Goal: Task Accomplishment & Management: Manage account settings

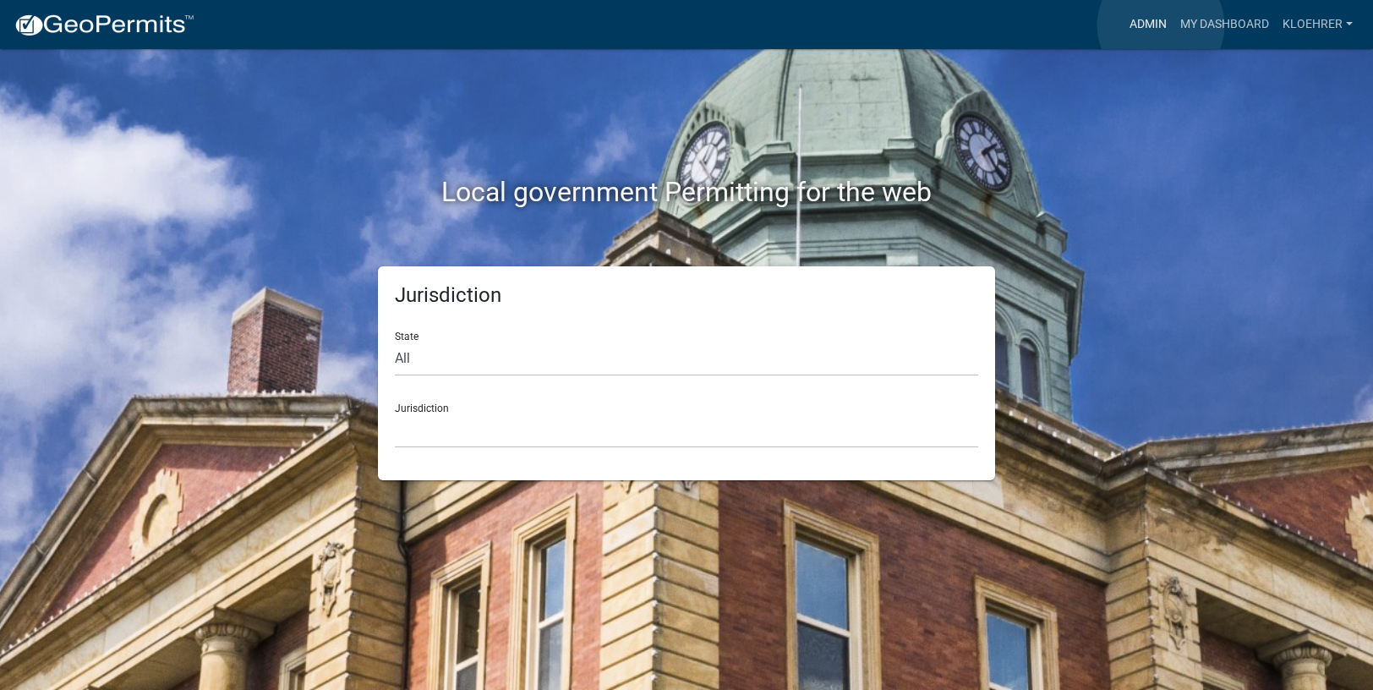
click at [1160, 25] on link "Admin" at bounding box center [1147, 24] width 51 height 32
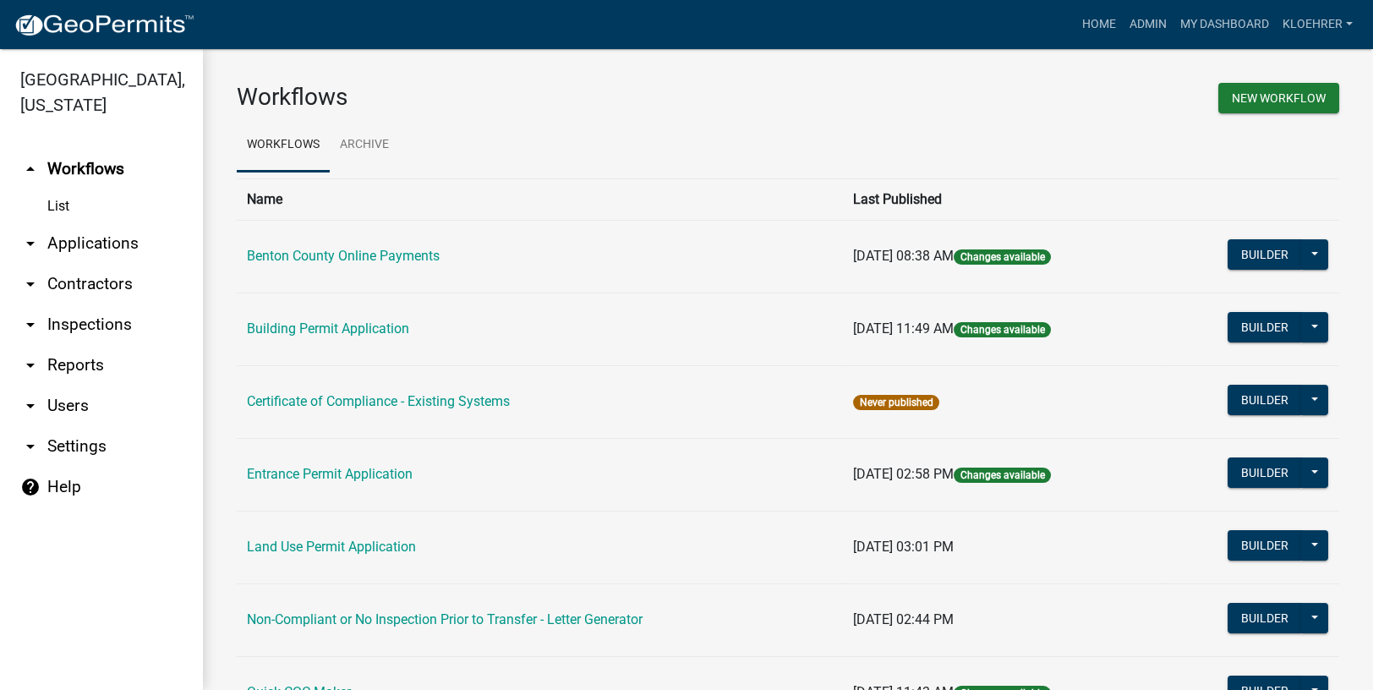
click at [82, 365] on link "arrow_drop_down Reports" at bounding box center [101, 365] width 203 height 41
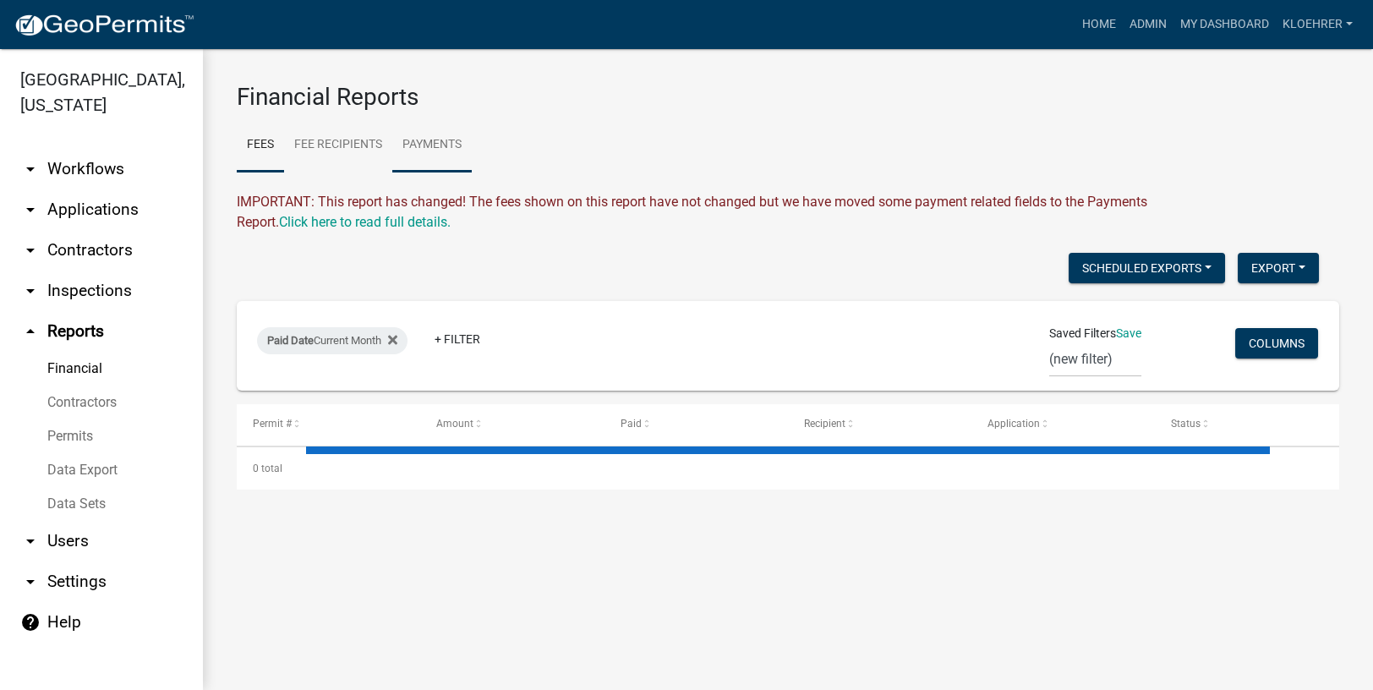
click at [459, 143] on link "Payments" at bounding box center [431, 145] width 79 height 54
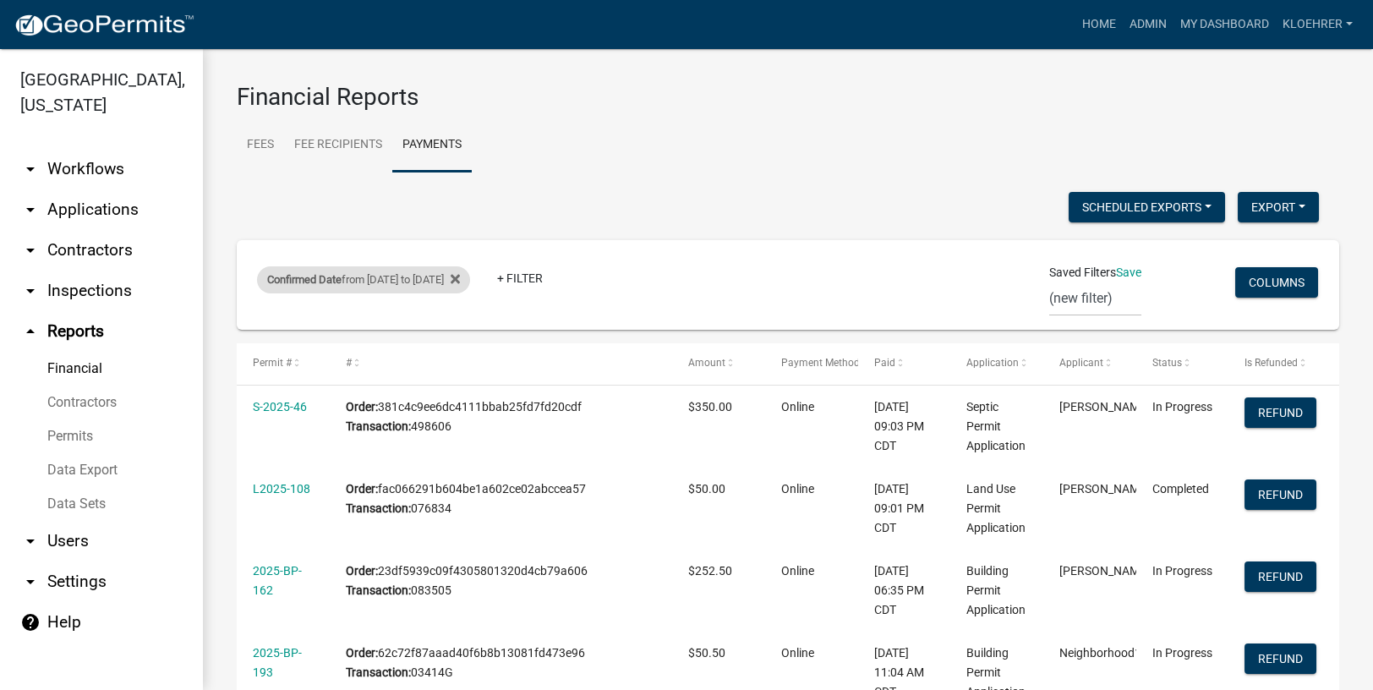
click at [393, 278] on div "Confirmed Date from [DATE] to [DATE]" at bounding box center [363, 279] width 213 height 27
select select "custom"
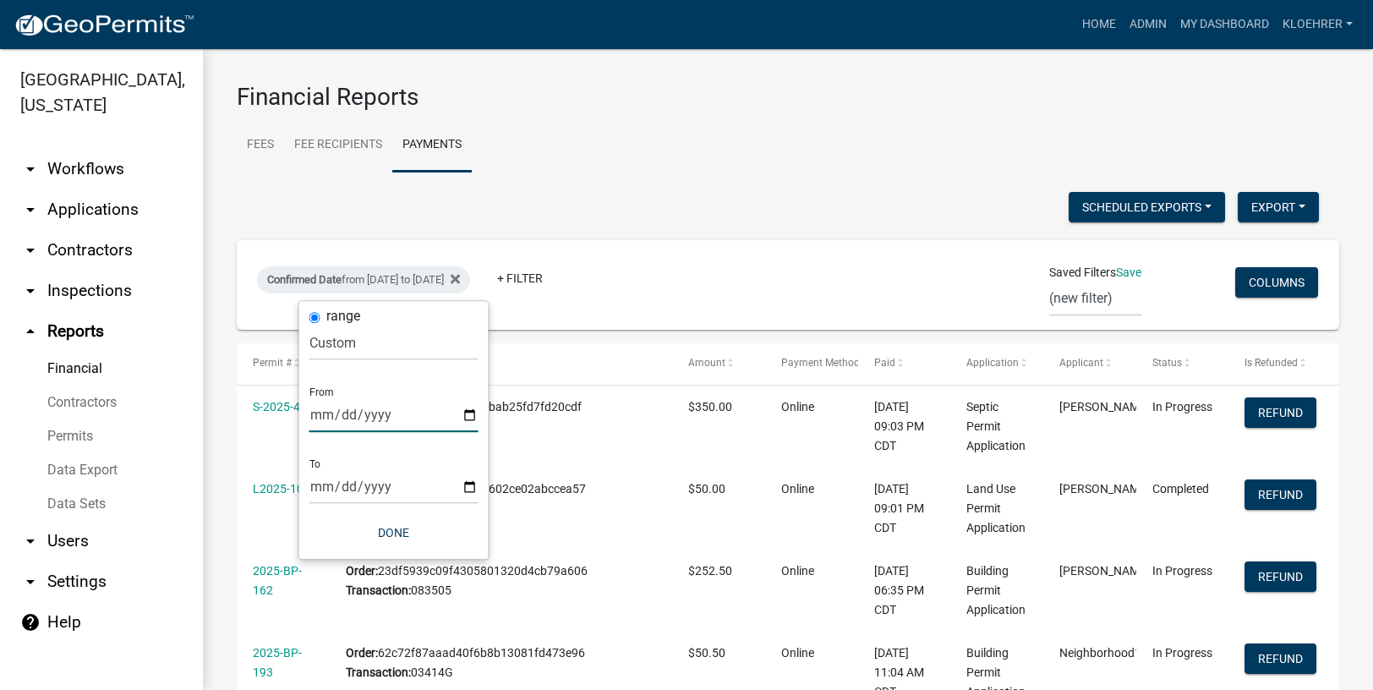
click at [336, 412] on input "[DATE]" at bounding box center [393, 414] width 169 height 35
type input "[DATE]"
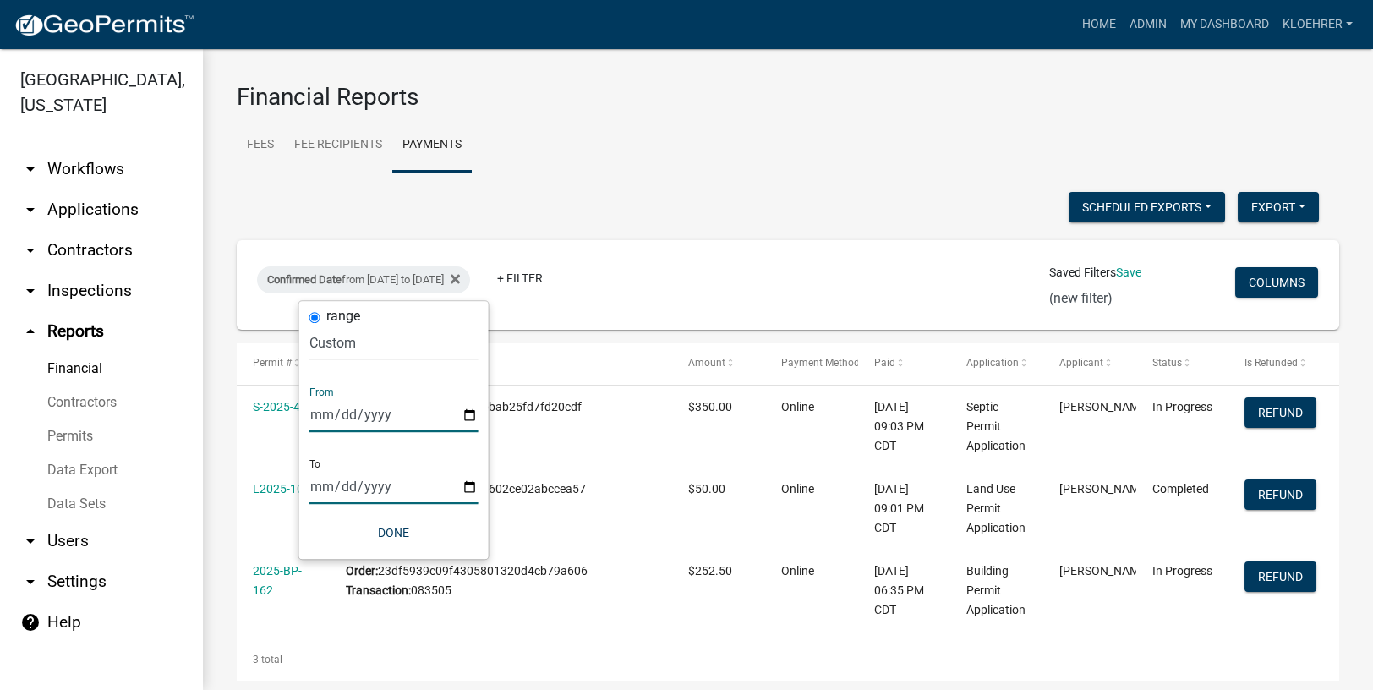
click at [341, 486] on input "[DATE]" at bounding box center [393, 486] width 169 height 35
type input "[DATE]"
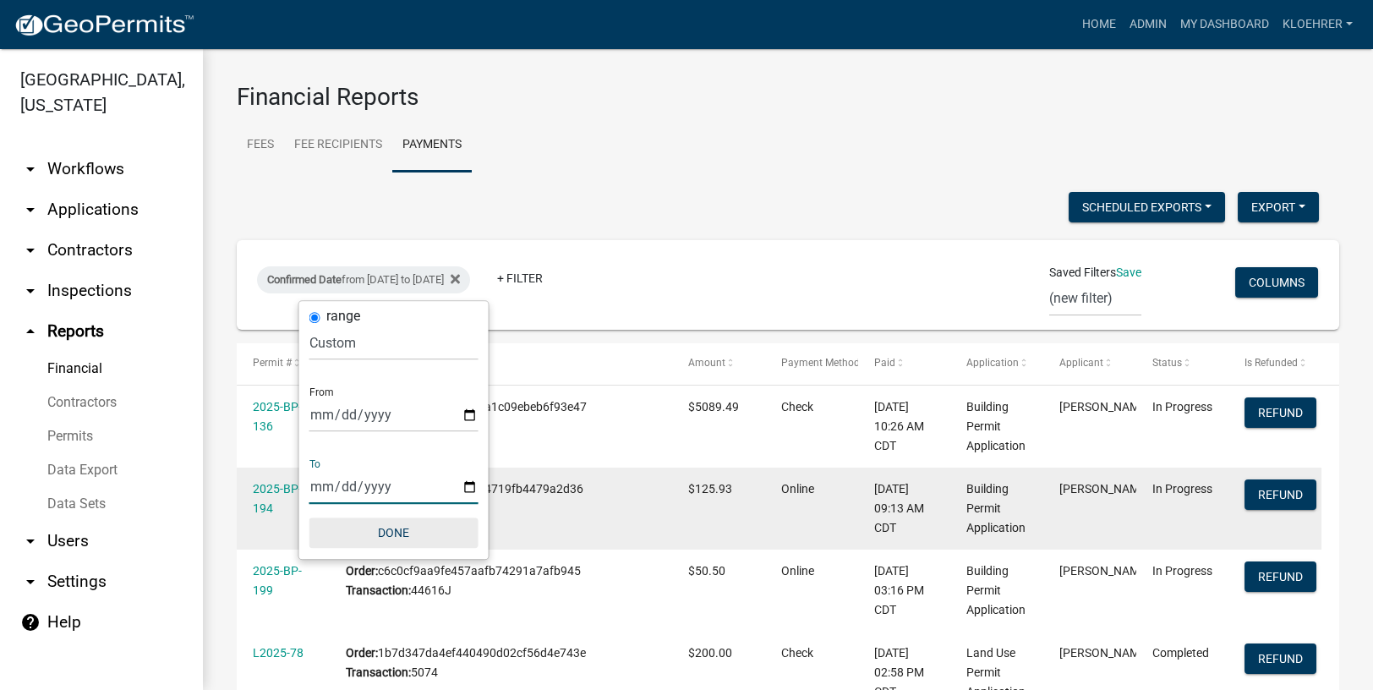
drag, startPoint x: 405, startPoint y: 532, endPoint x: 601, endPoint y: 516, distance: 196.7
click at [406, 531] on button "Done" at bounding box center [393, 532] width 169 height 30
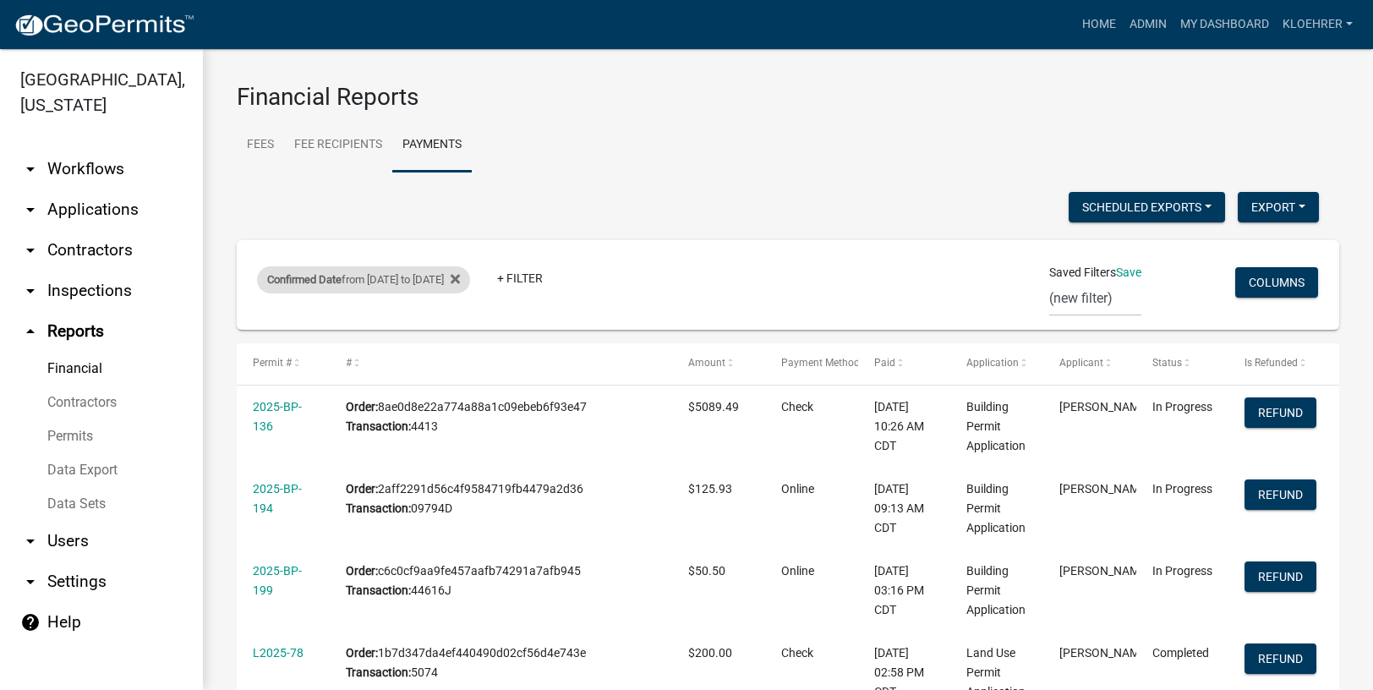
click at [435, 277] on div "Confirmed Date from [DATE] to [DATE]" at bounding box center [363, 279] width 213 height 27
select select "custom"
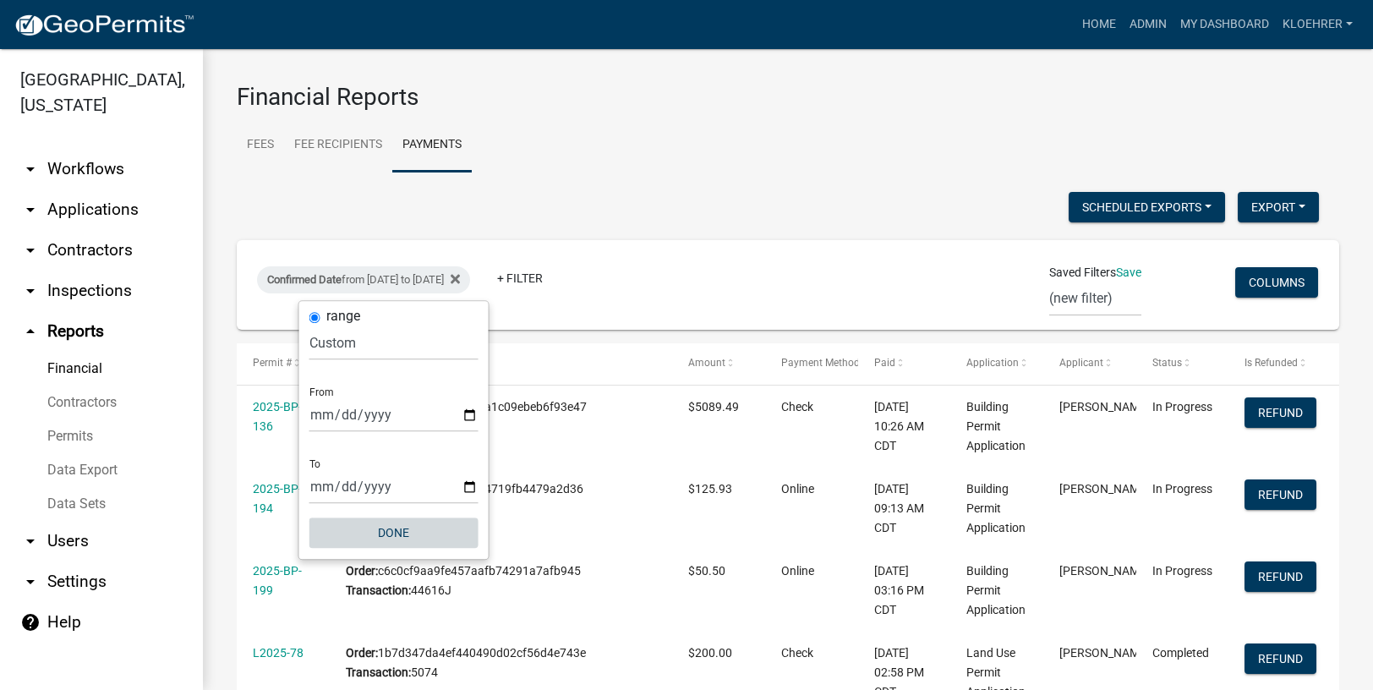
click at [392, 532] on button "Done" at bounding box center [393, 532] width 169 height 30
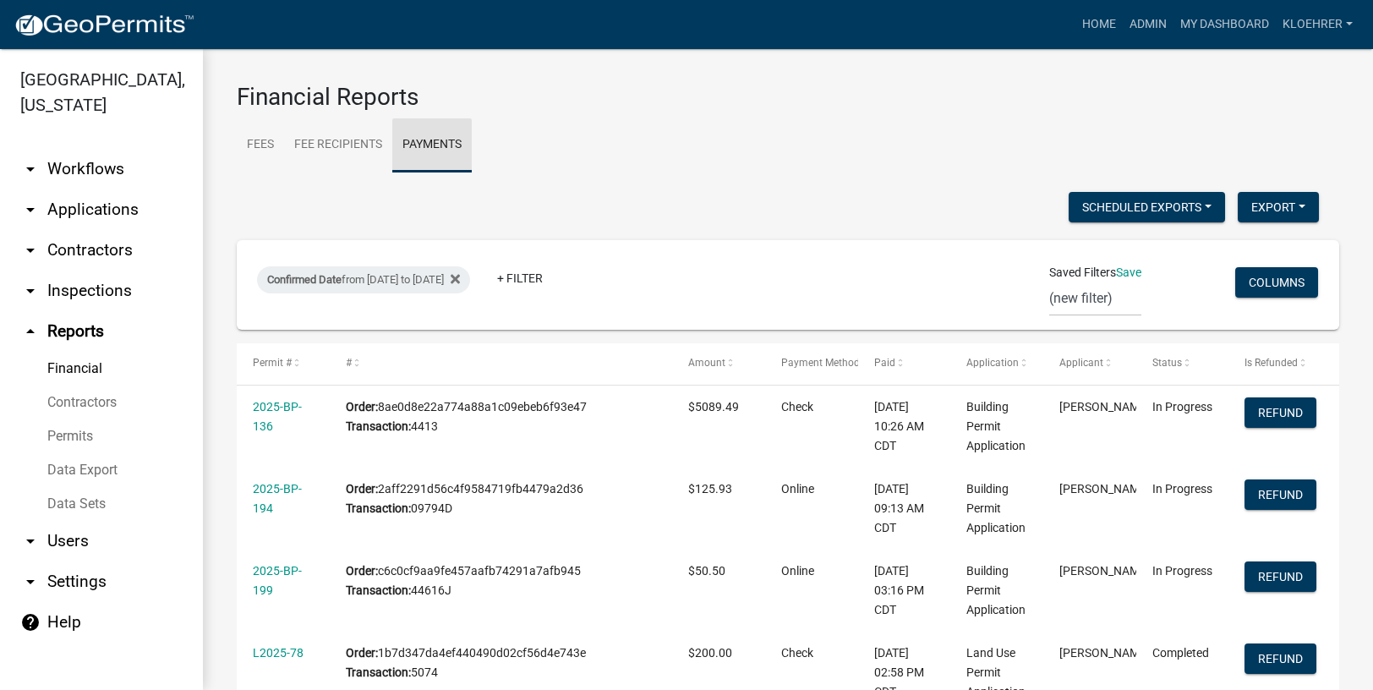
click at [425, 143] on link "Payments" at bounding box center [431, 145] width 79 height 54
click at [460, 278] on icon at bounding box center [454, 279] width 9 height 14
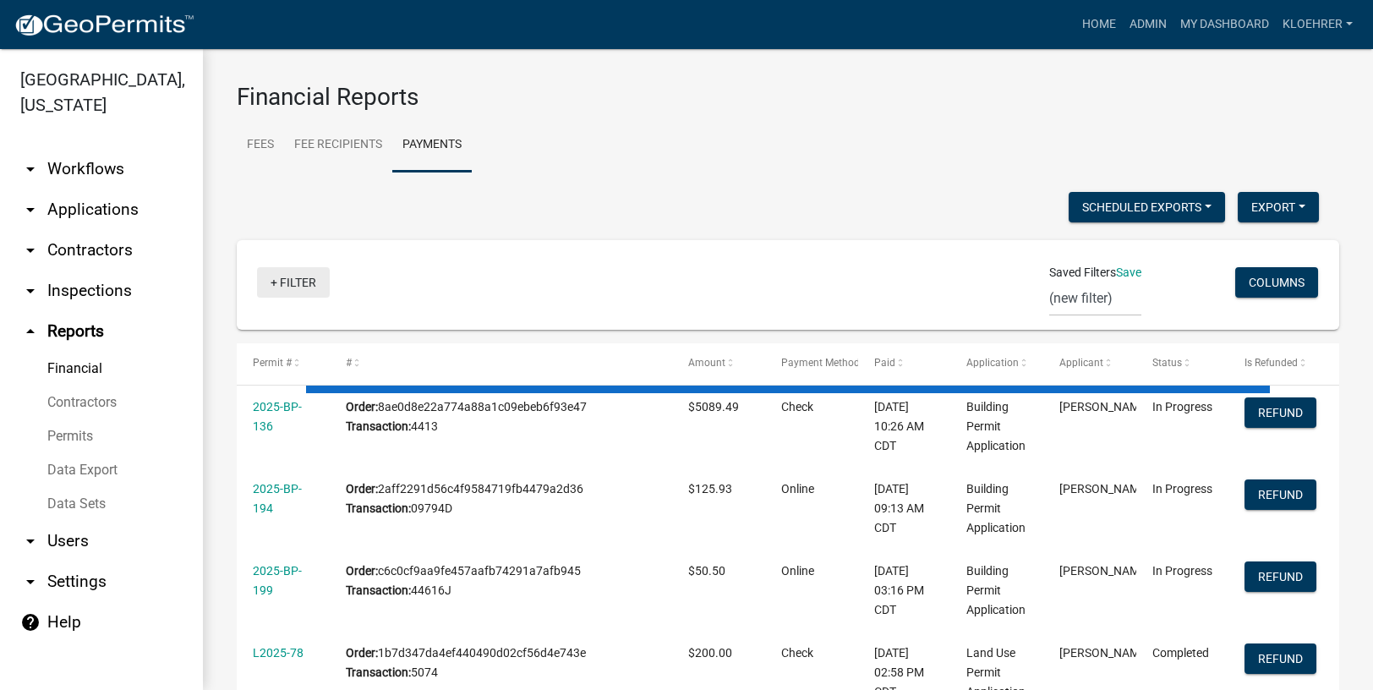
click at [319, 283] on link "+ Filter" at bounding box center [293, 282] width 73 height 30
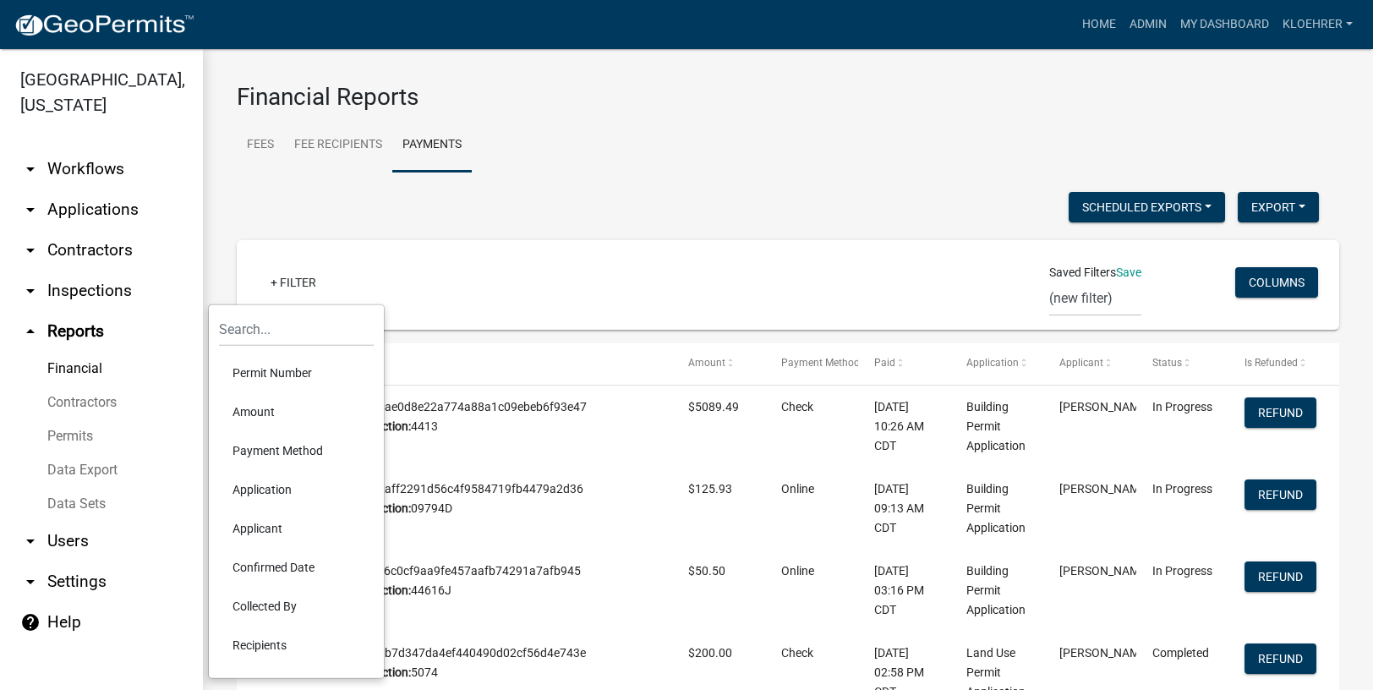
click at [297, 563] on li "Confirmed Date" at bounding box center [296, 567] width 155 height 39
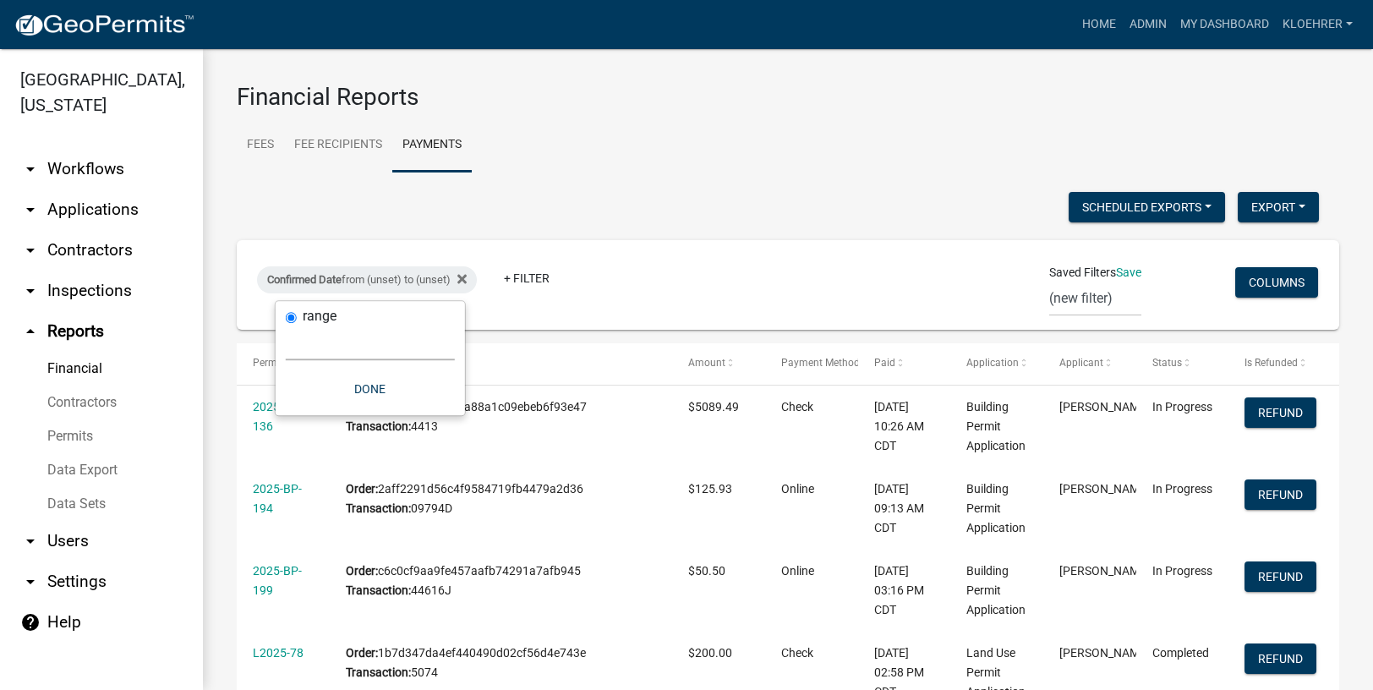
click at [385, 351] on select "[DATE] [DATE] Current Week Previous Week Current Month Last Month Current Calen…" at bounding box center [370, 342] width 169 height 35
select select "custom"
click at [286, 325] on select "[DATE] [DATE] Current Week Previous Week Current Month Last Month Current Calen…" at bounding box center [370, 342] width 169 height 35
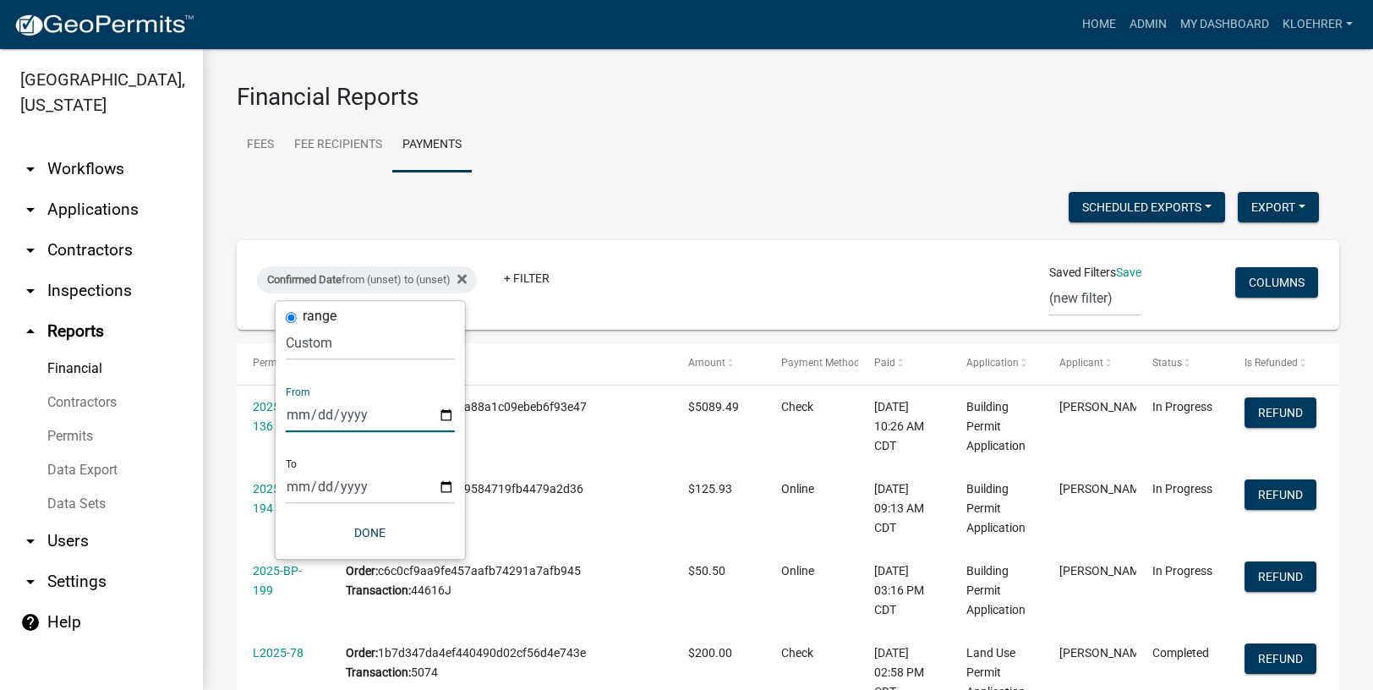
click at [446, 416] on input "date" at bounding box center [370, 414] width 169 height 35
type input "[DATE]"
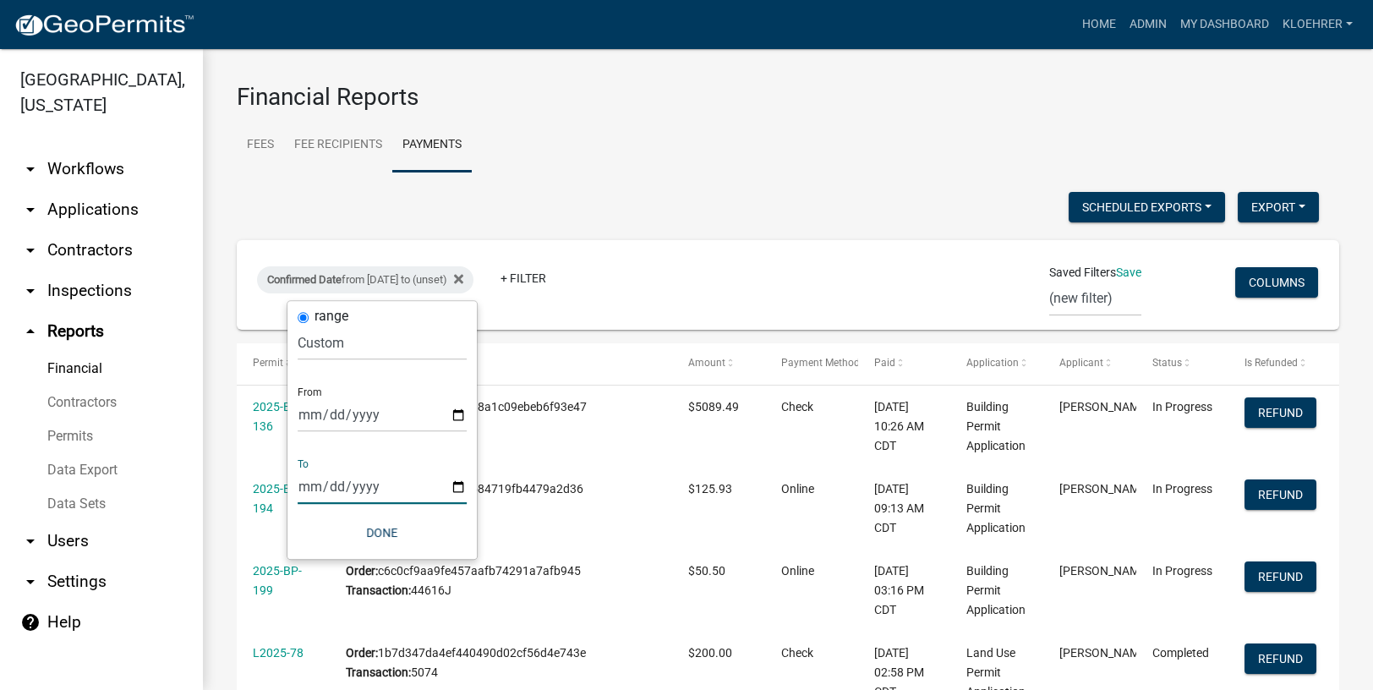
click at [461, 488] on input "date" at bounding box center [381, 486] width 169 height 35
type input "[DATE]"
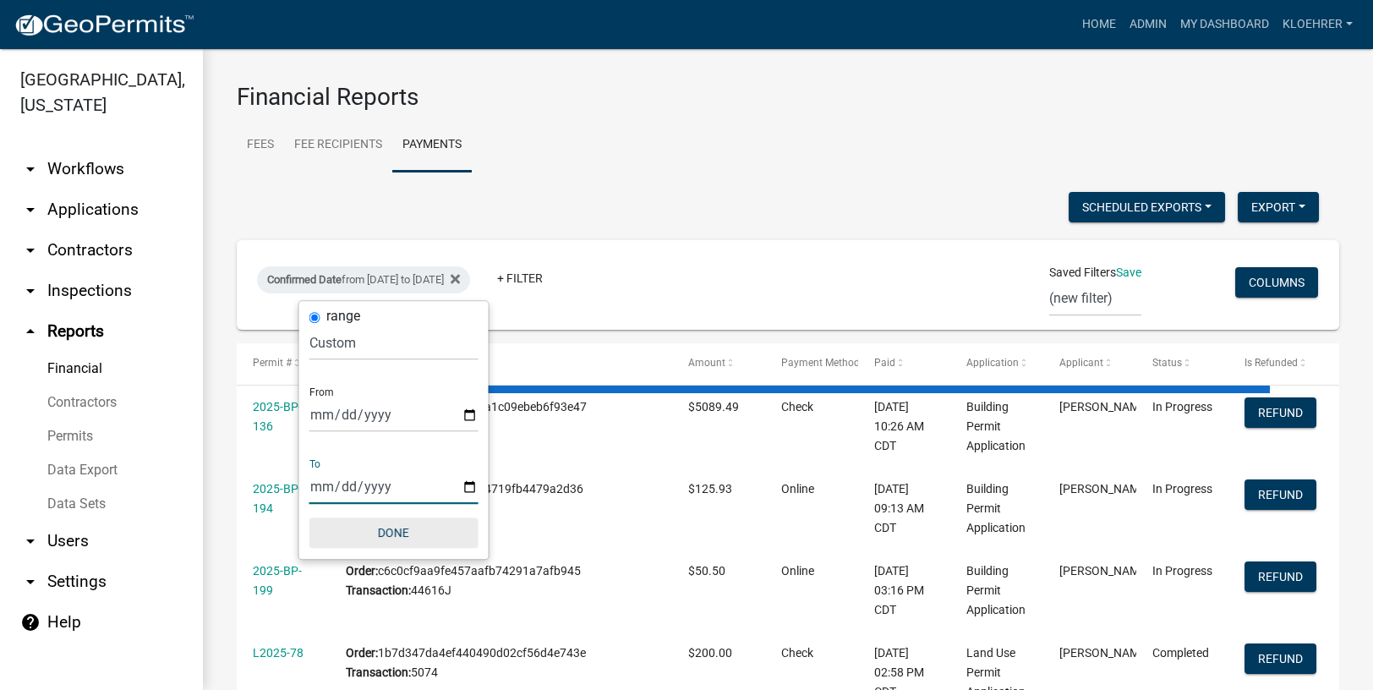
click at [401, 534] on button "Done" at bounding box center [393, 532] width 169 height 30
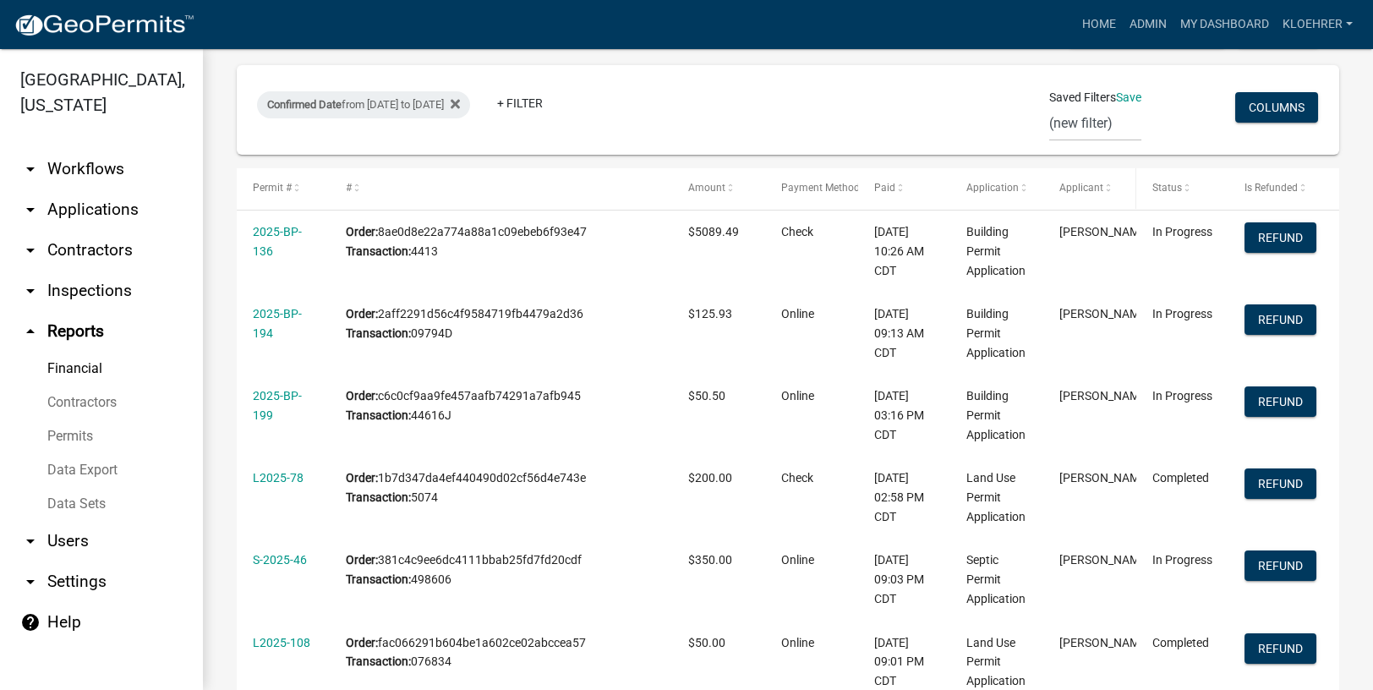
scroll to position [124, 0]
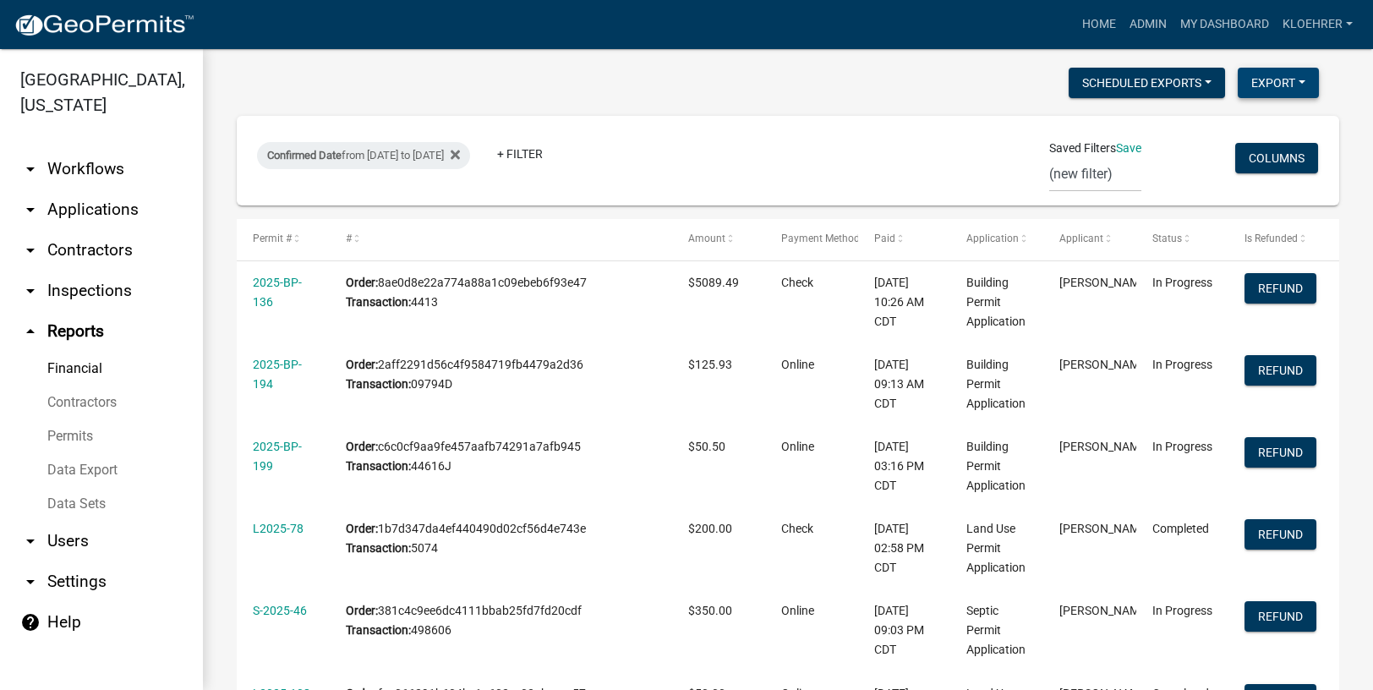
click at [1253, 90] on button "Export" at bounding box center [1277, 83] width 81 height 30
click at [1176, 128] on button "Excel Format (.xlsx)" at bounding box center [1239, 126] width 158 height 41
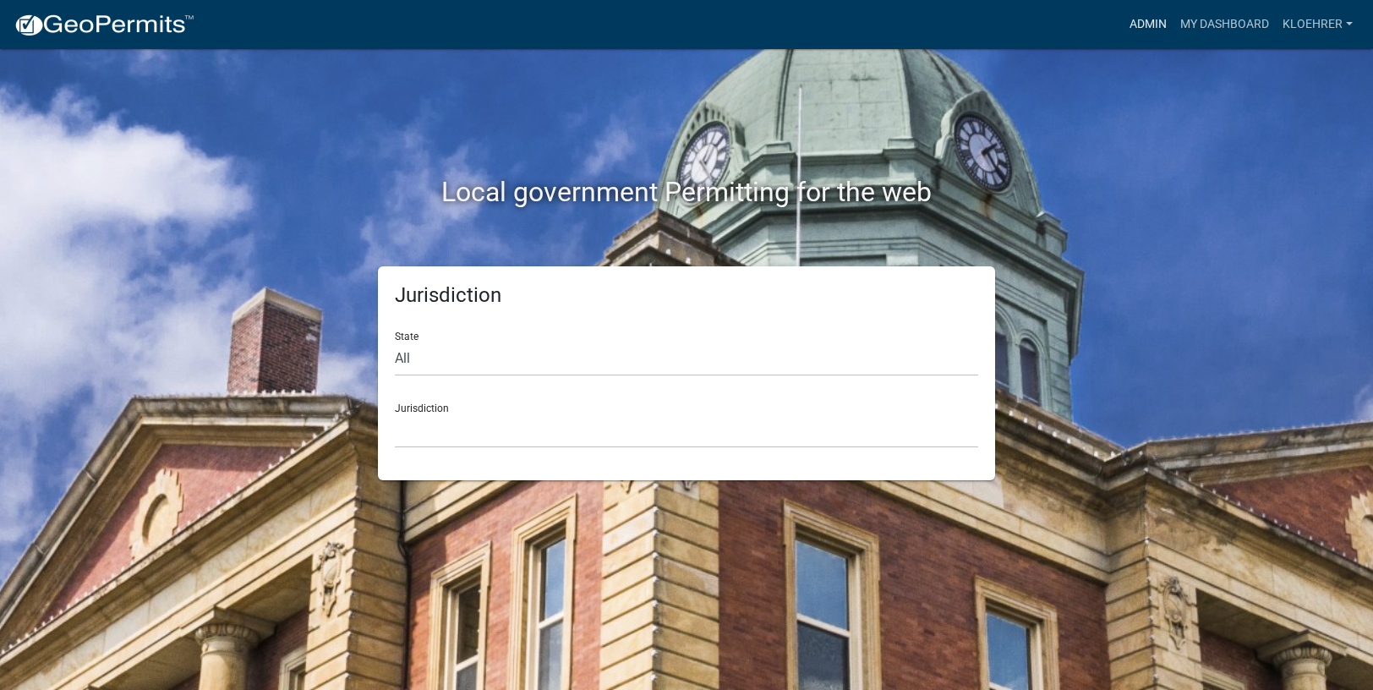
click at [1165, 21] on link "Admin" at bounding box center [1147, 24] width 51 height 32
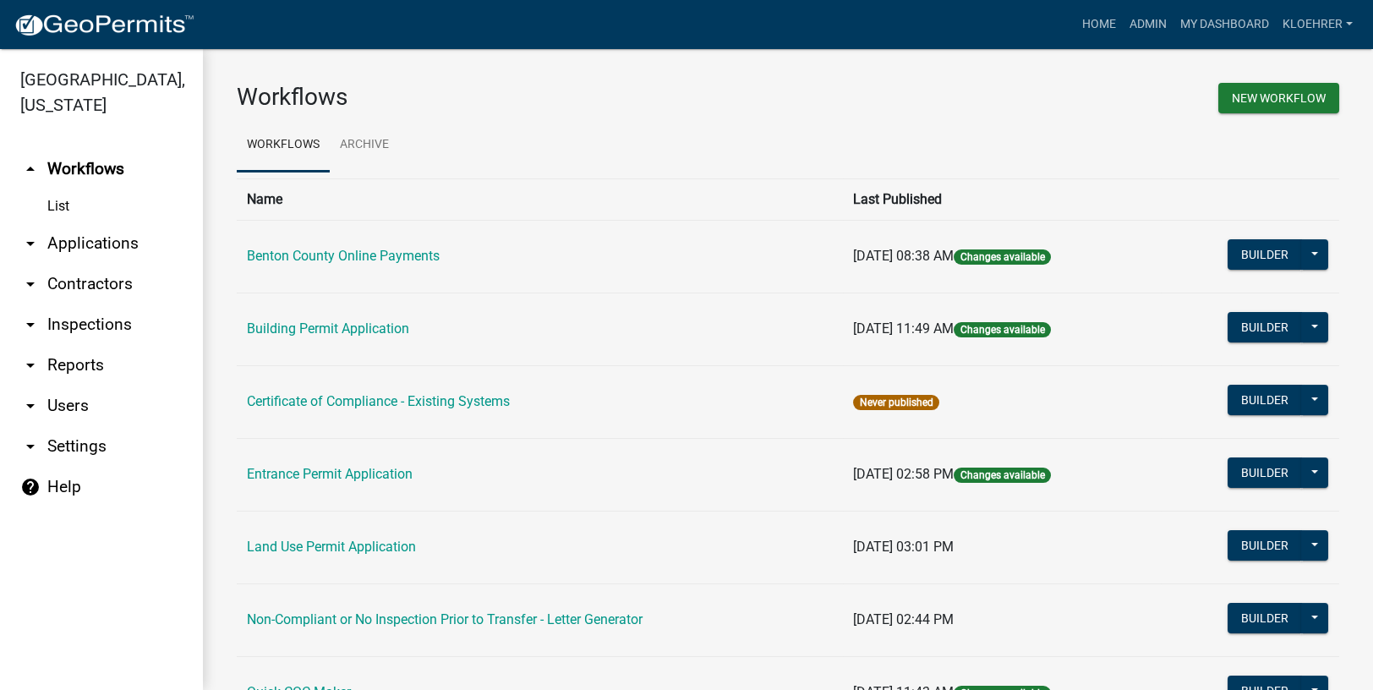
click at [95, 363] on link "arrow_drop_down Reports" at bounding box center [101, 365] width 203 height 41
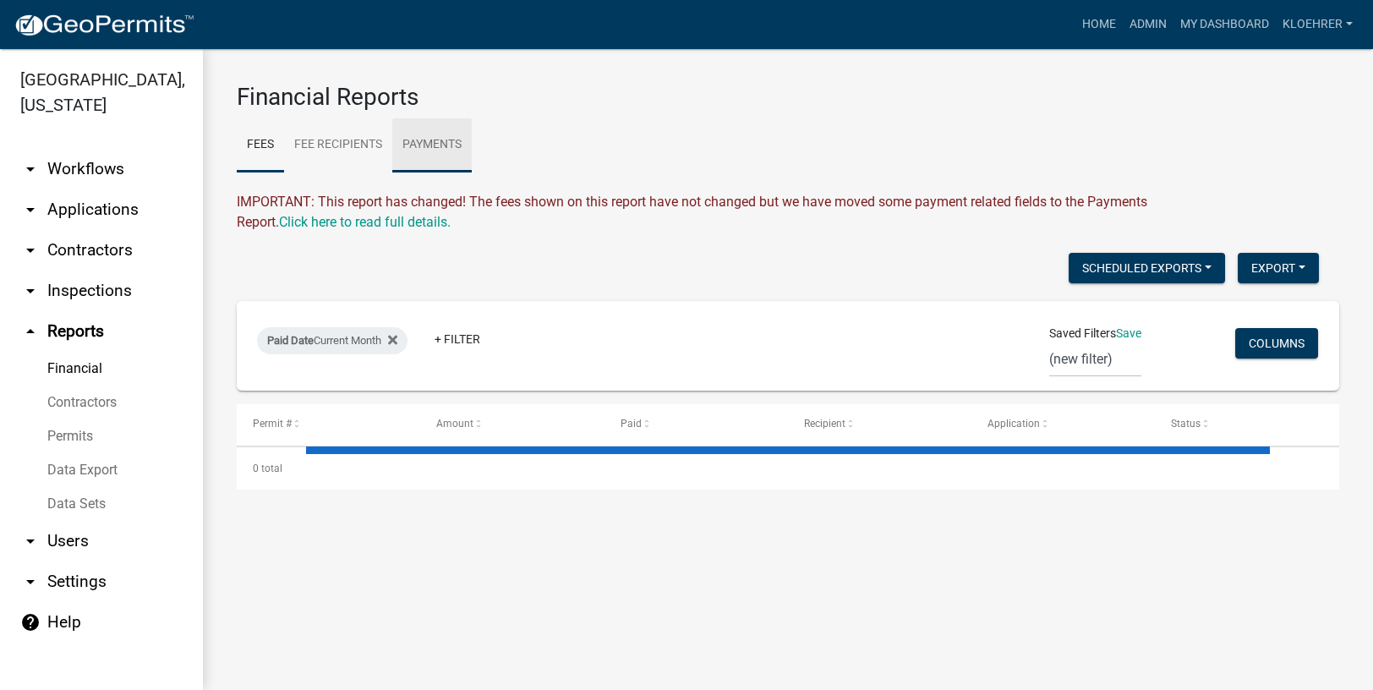
click at [421, 145] on link "Payments" at bounding box center [431, 145] width 79 height 54
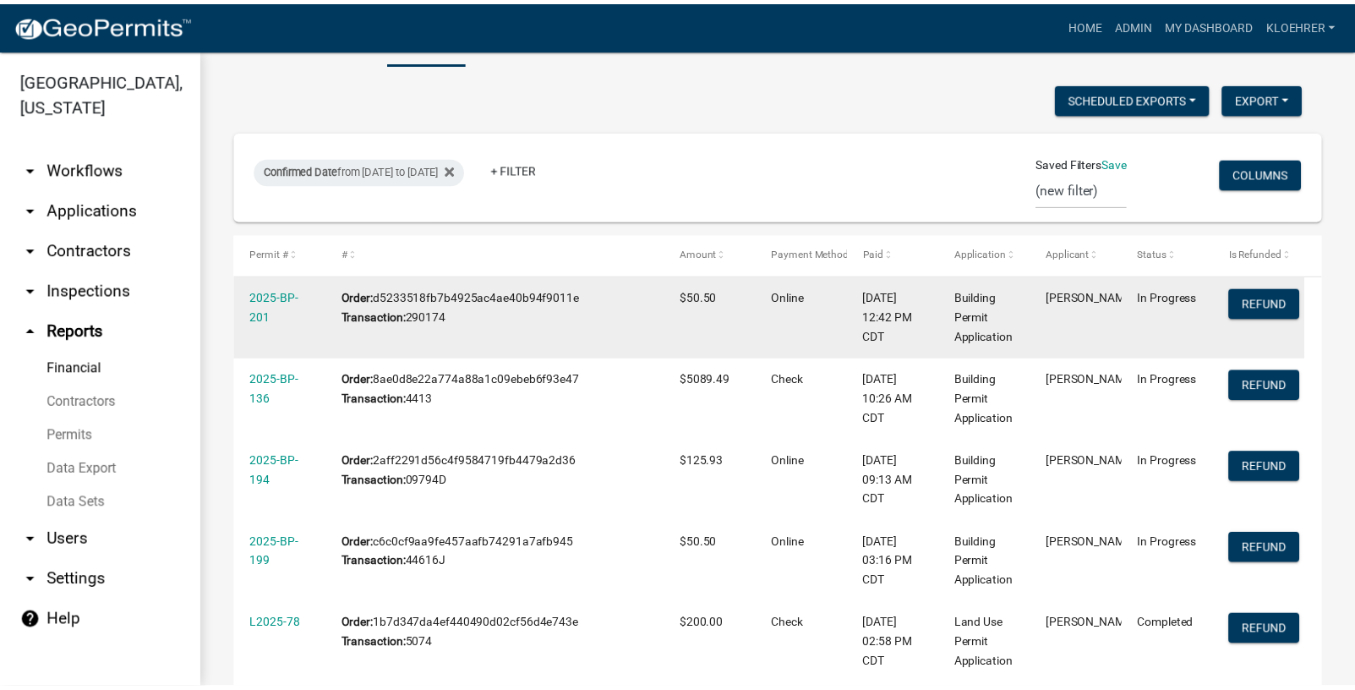
scroll to position [340, 0]
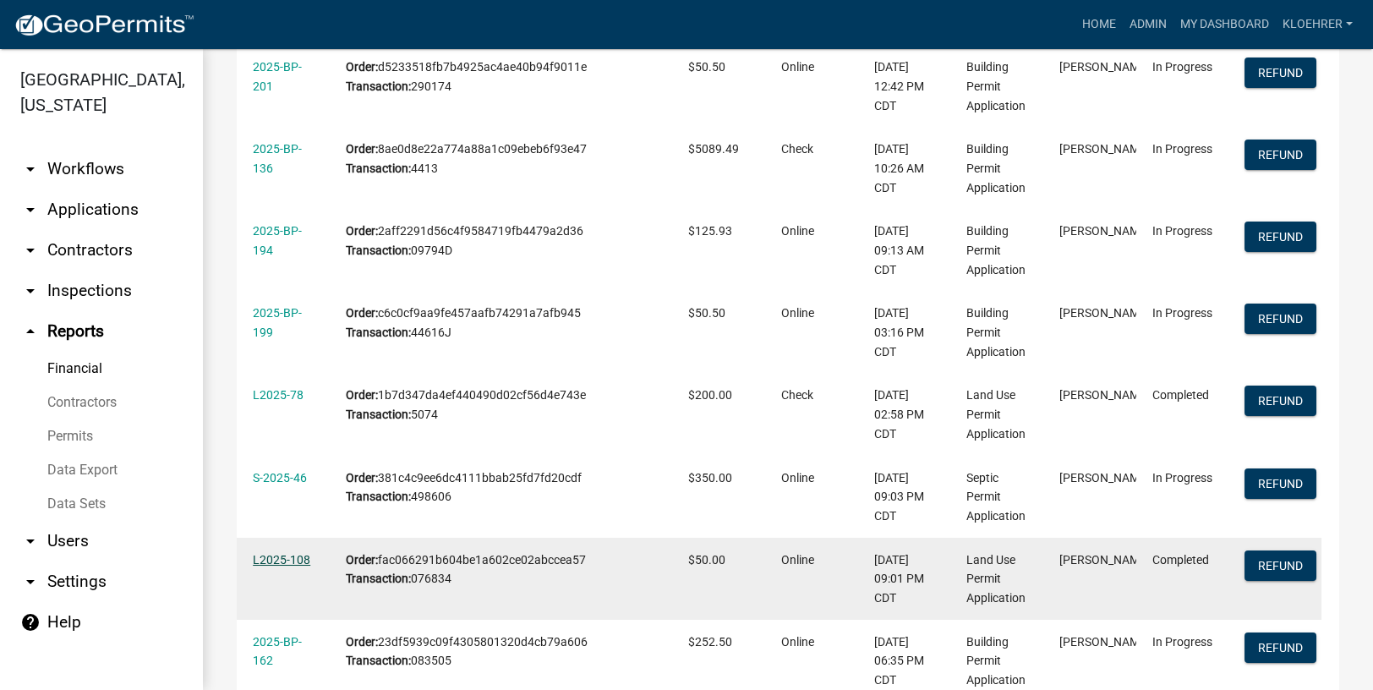
click at [267, 555] on link "L2025-108" at bounding box center [281, 560] width 57 height 14
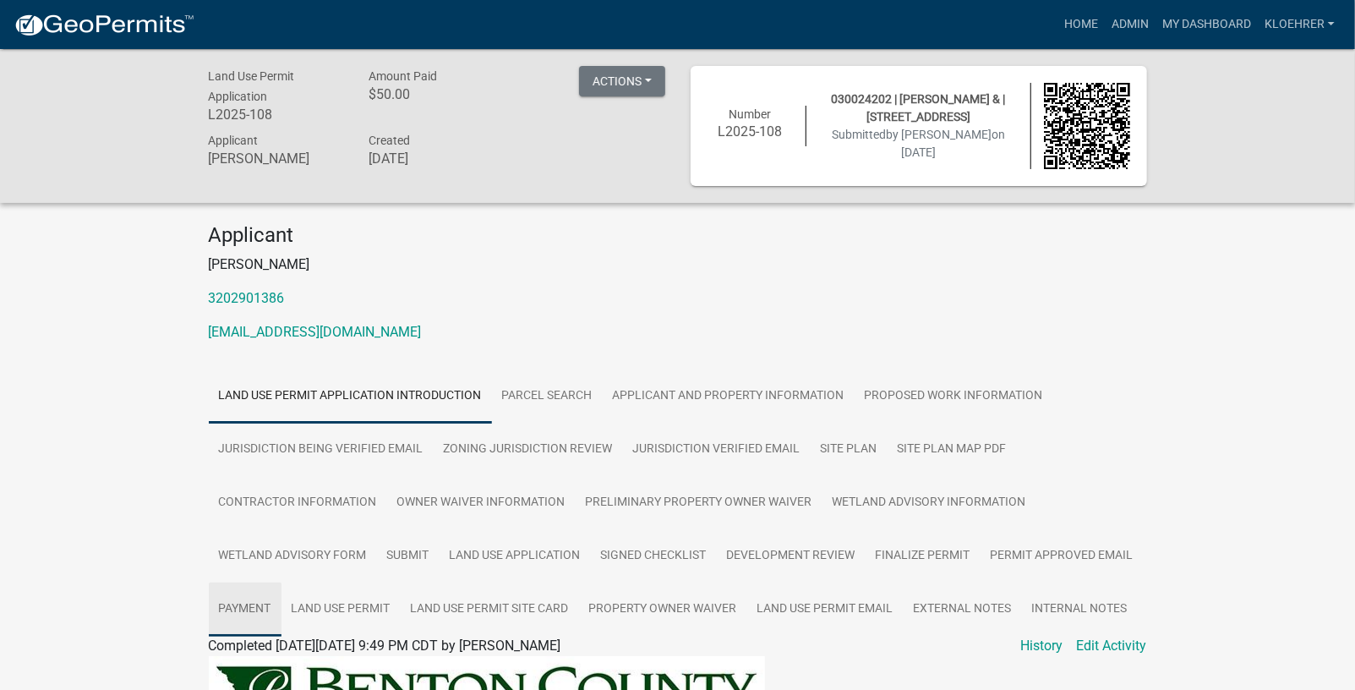
click at [264, 603] on link "Payment" at bounding box center [245, 609] width 73 height 54
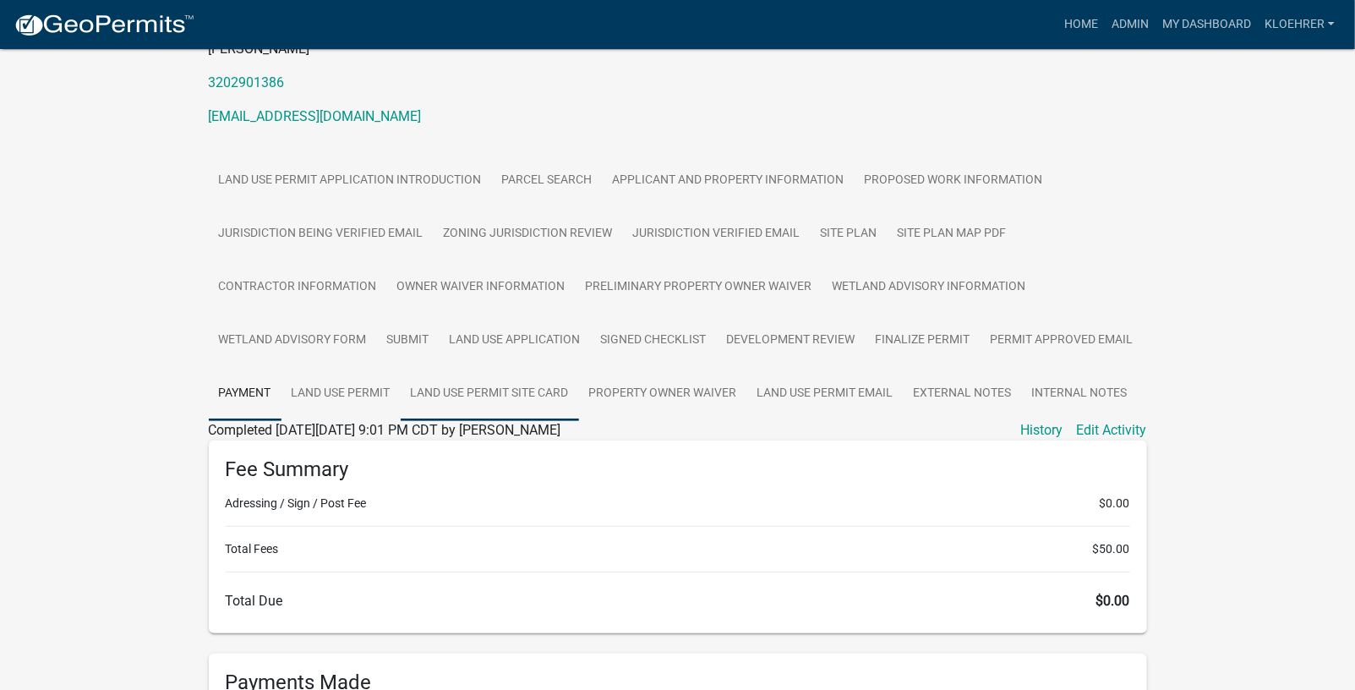
scroll to position [453, 0]
